Goal: Task Accomplishment & Management: Use online tool/utility

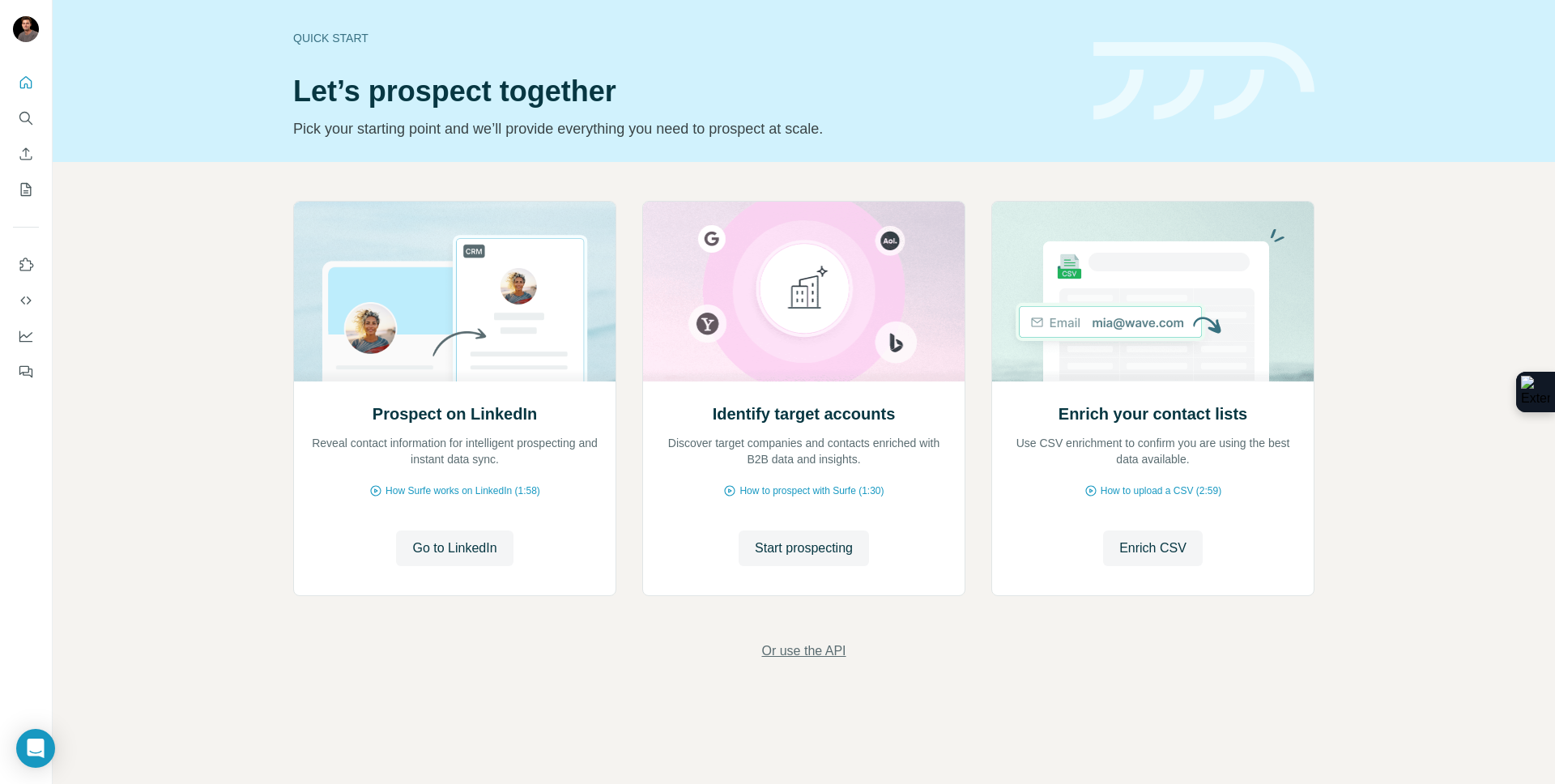
click at [800, 657] on span "Or use the API" at bounding box center [804, 650] width 84 height 20
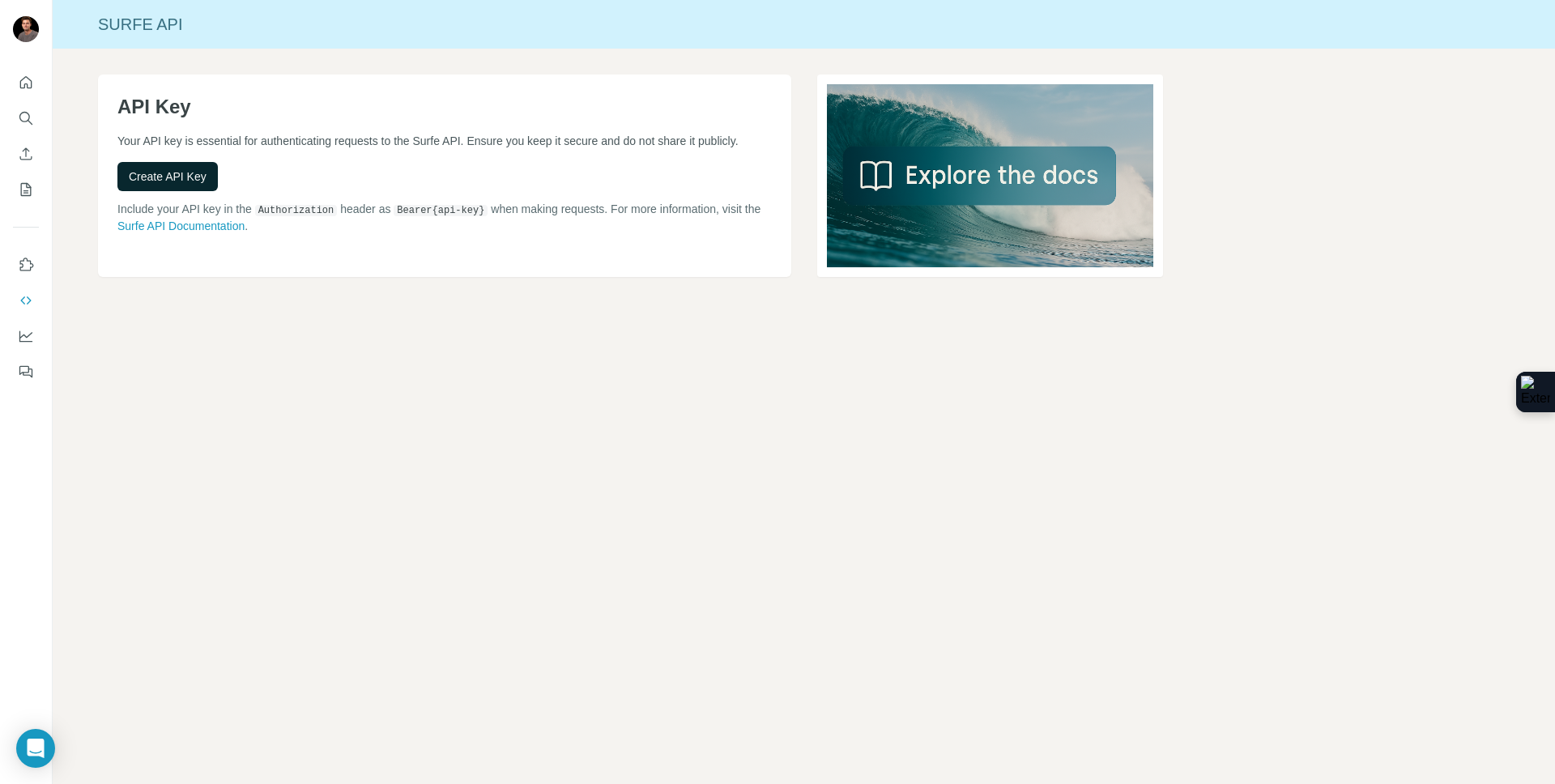
click at [191, 184] on span "Create API Key" at bounding box center [167, 176] width 78 height 16
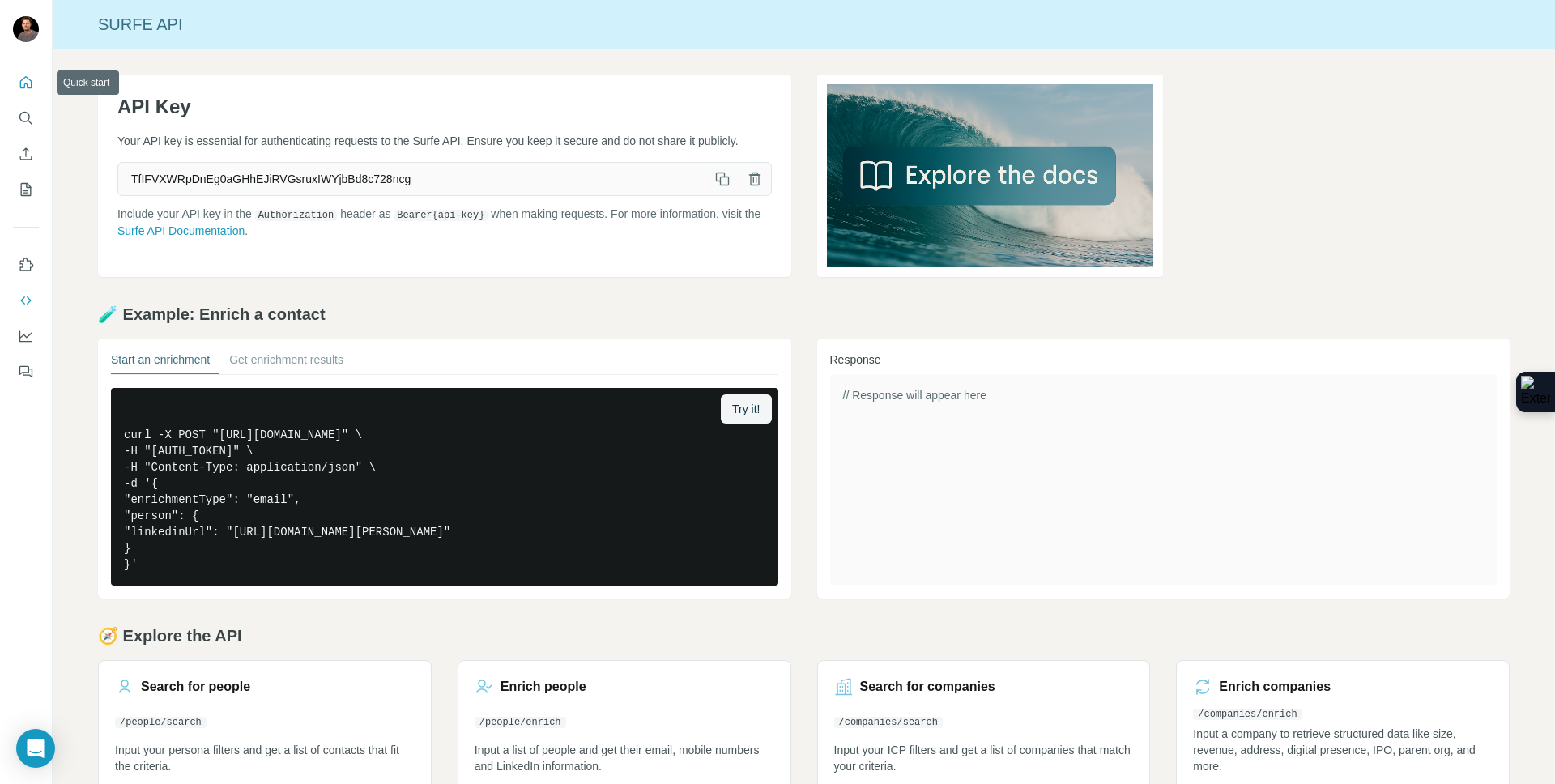
click at [18, 75] on icon "Quick start" at bounding box center [25, 82] width 16 height 16
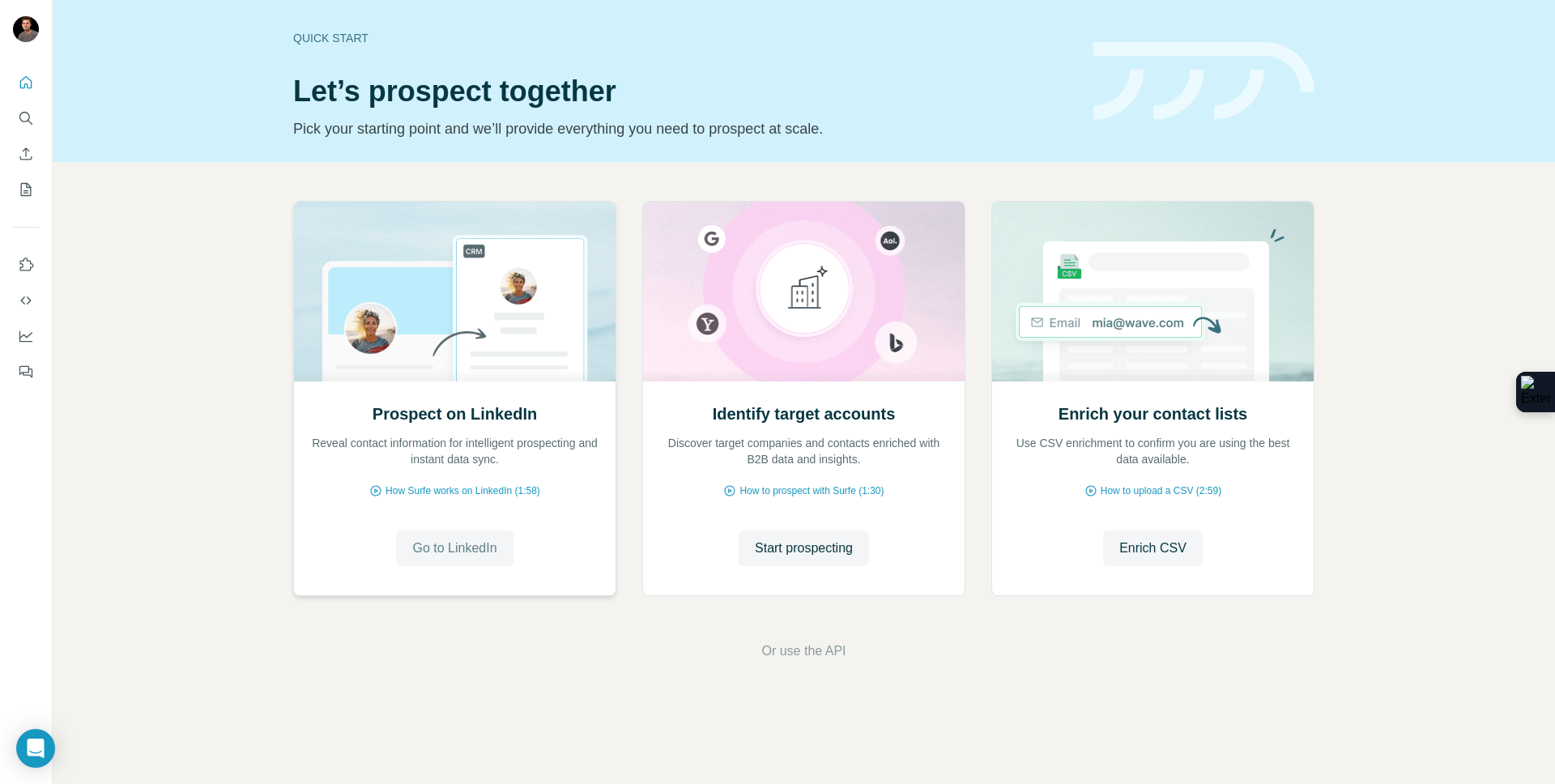
click at [449, 544] on span "Go to LinkedIn" at bounding box center [455, 548] width 84 height 20
click at [21, 305] on icon "Use Surfe API" at bounding box center [25, 299] width 16 height 16
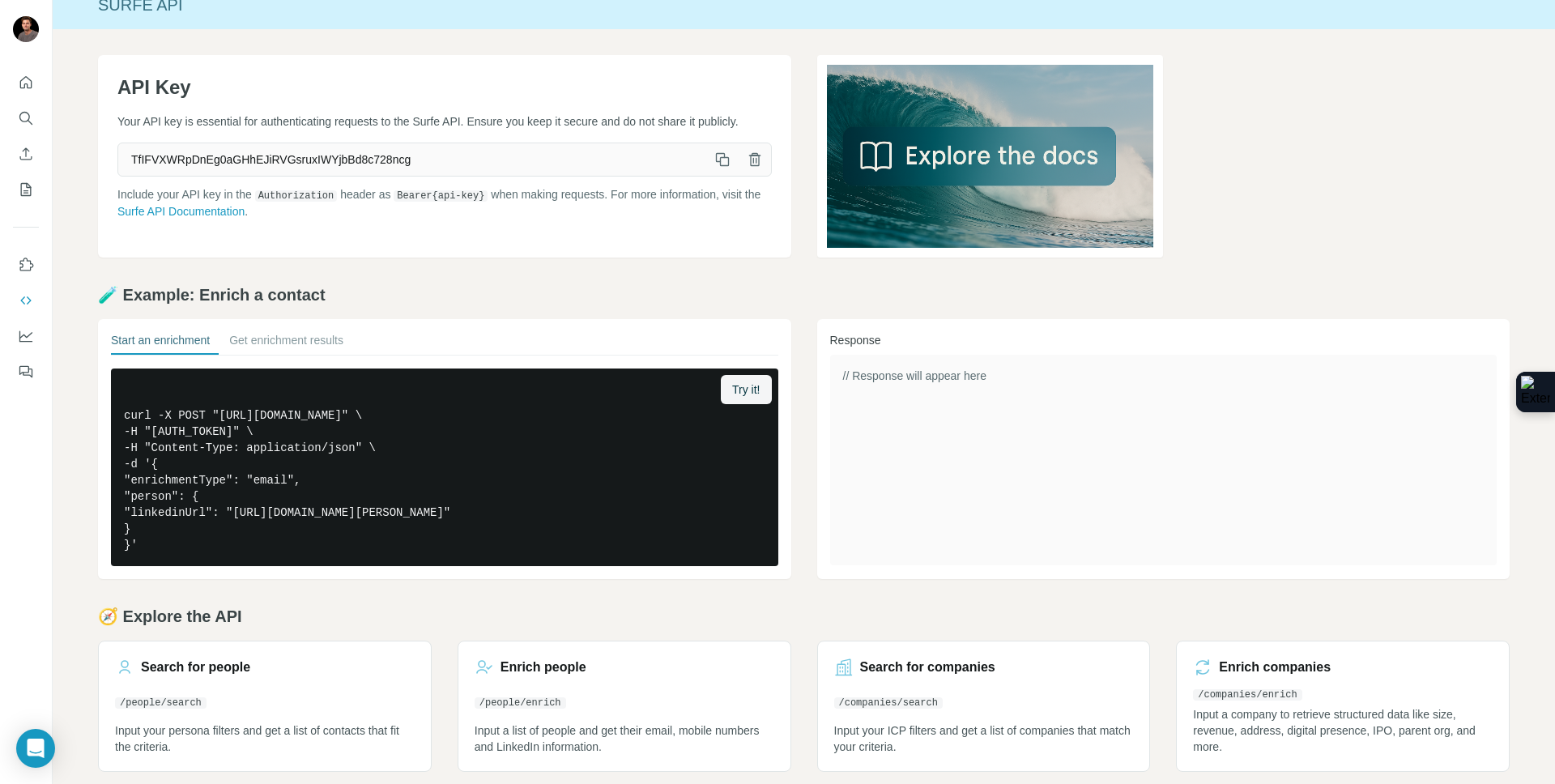
scroll to position [33, 0]
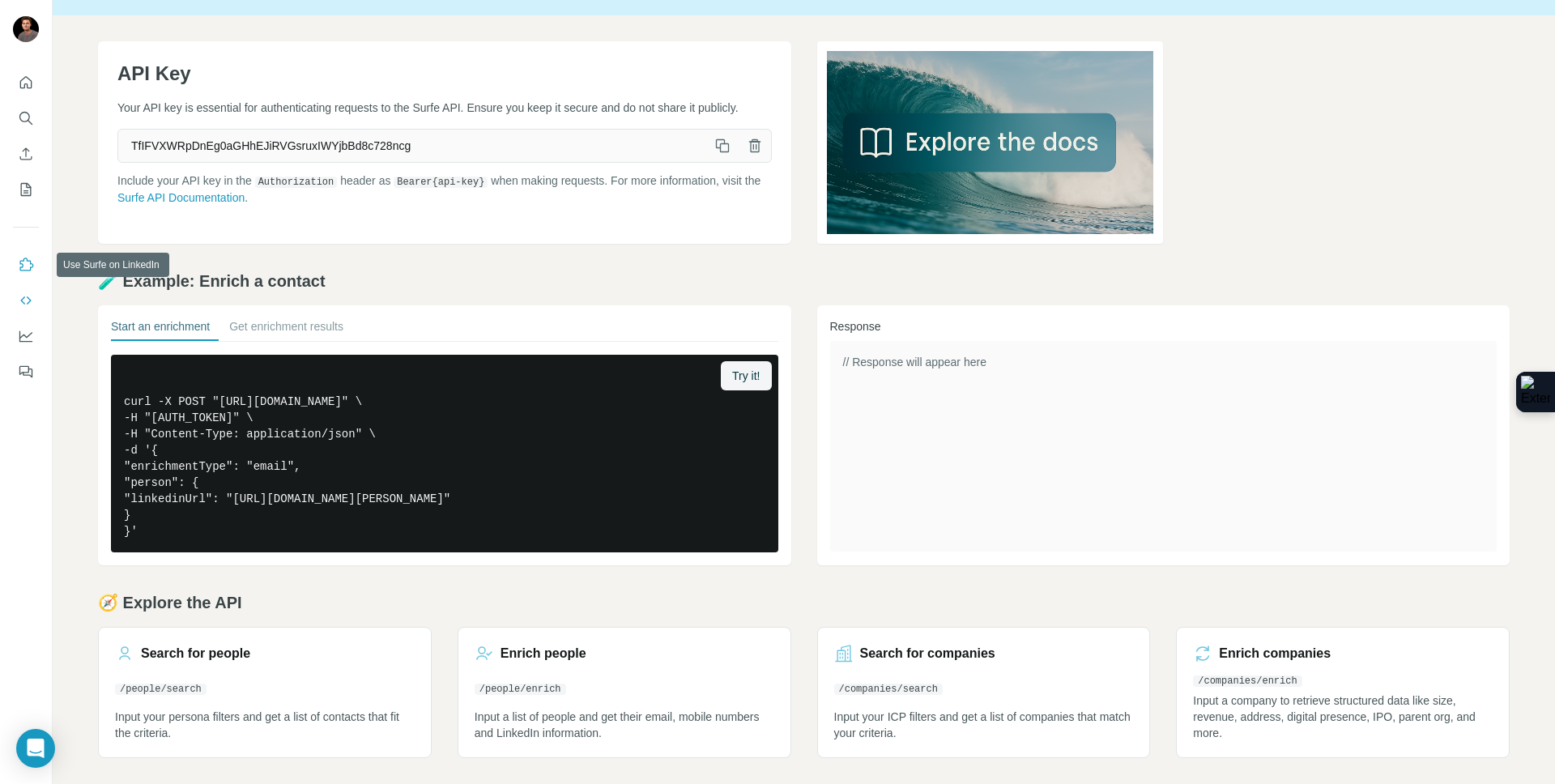
click at [19, 267] on icon "Use Surfe on LinkedIn" at bounding box center [25, 264] width 16 height 16
click at [22, 93] on button "Quick start" at bounding box center [26, 82] width 26 height 29
